Goal: Transaction & Acquisition: Subscribe to service/newsletter

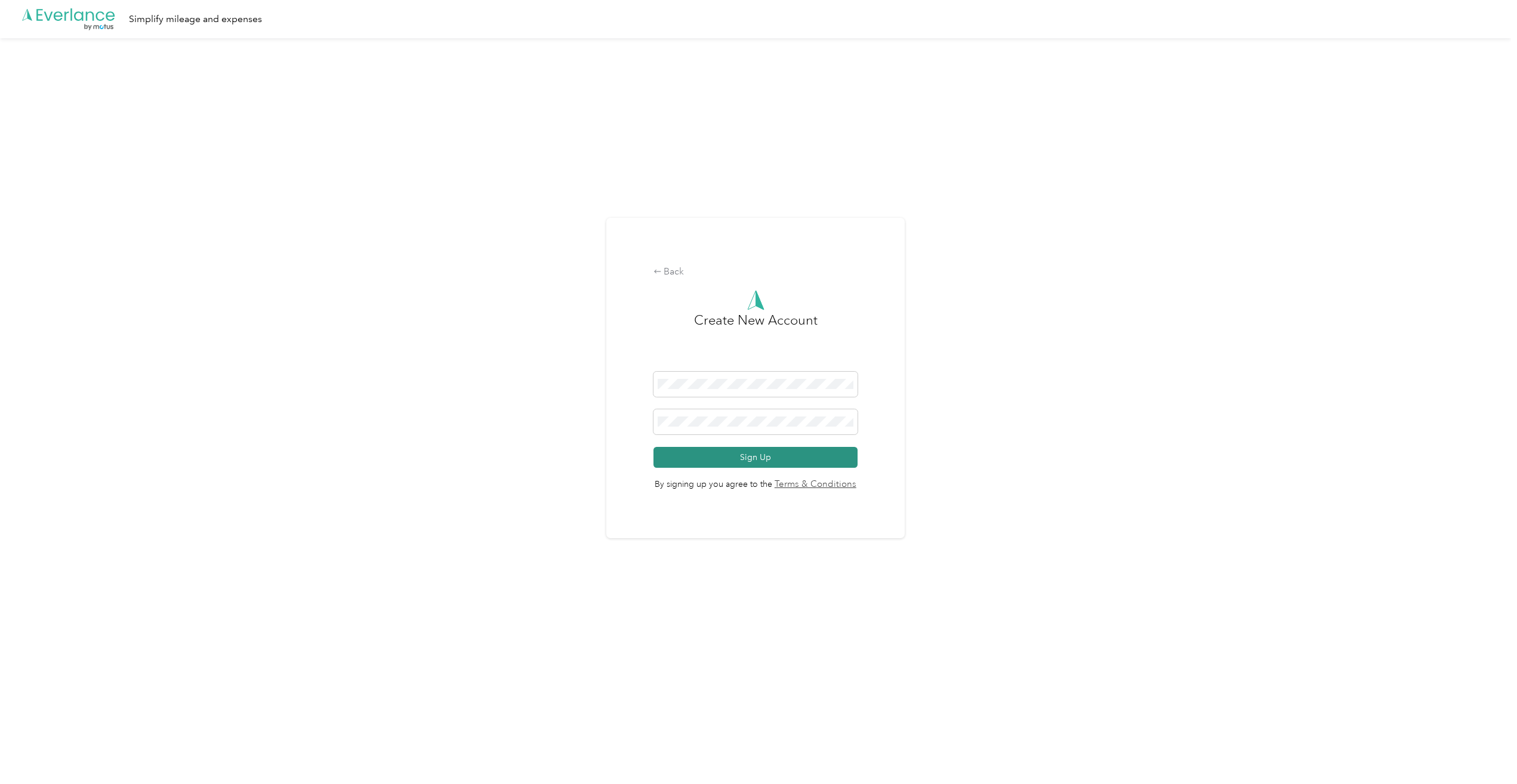
click at [762, 457] on button "Sign Up" at bounding box center [755, 457] width 204 height 21
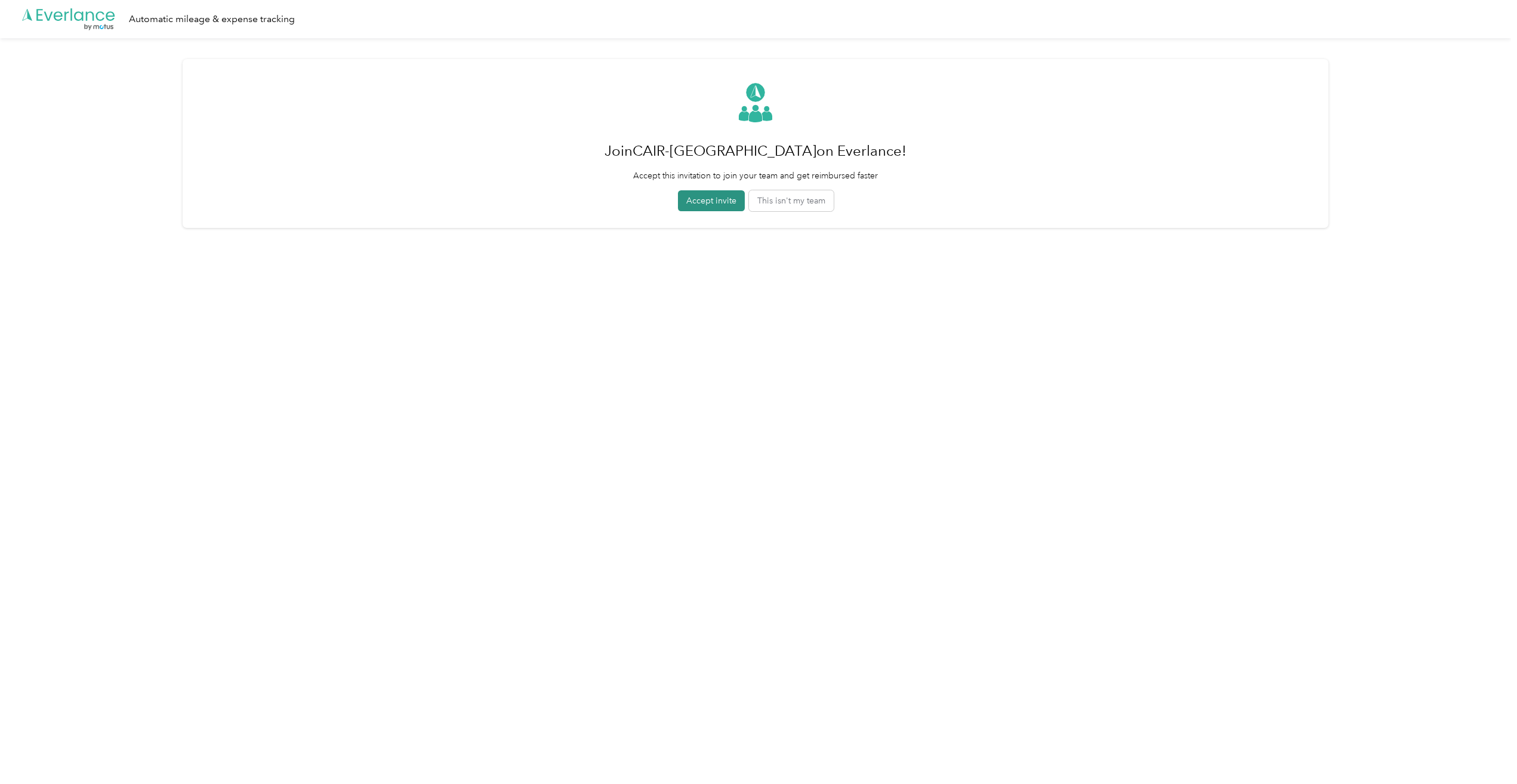
click at [713, 203] on button "Accept invite" at bounding box center [711, 201] width 67 height 21
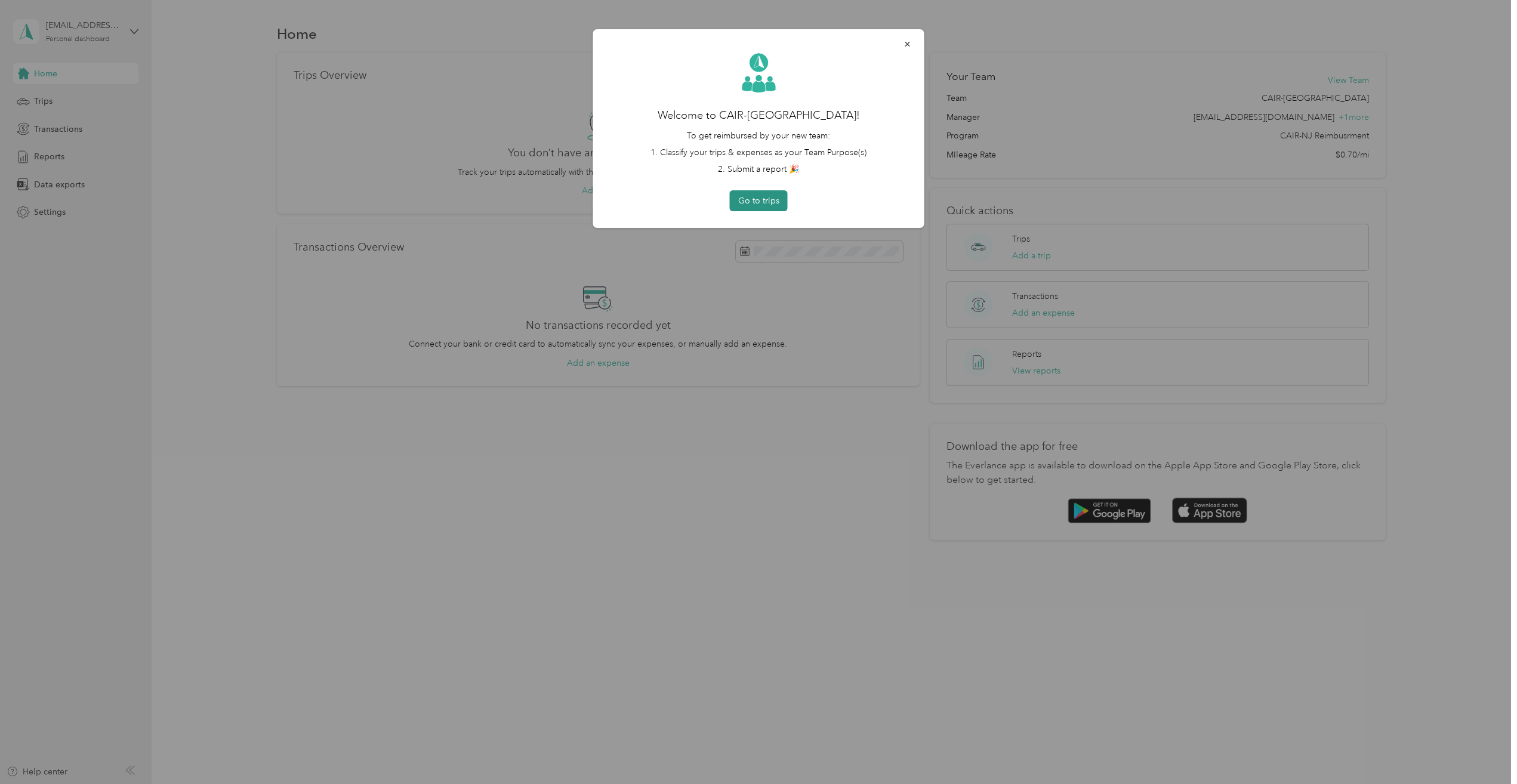
click at [772, 200] on button "Go to trips" at bounding box center [758, 201] width 58 height 21
